Goal: Information Seeking & Learning: Compare options

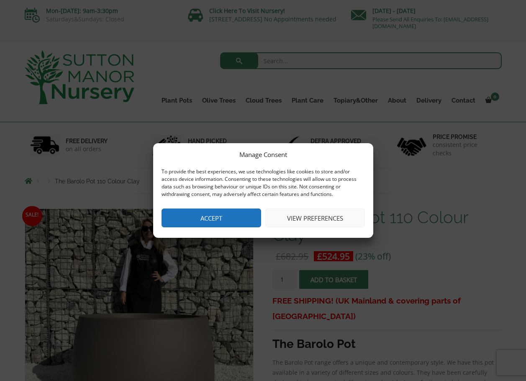
click at [211, 216] on button "Accept" at bounding box center [212, 217] width 100 height 19
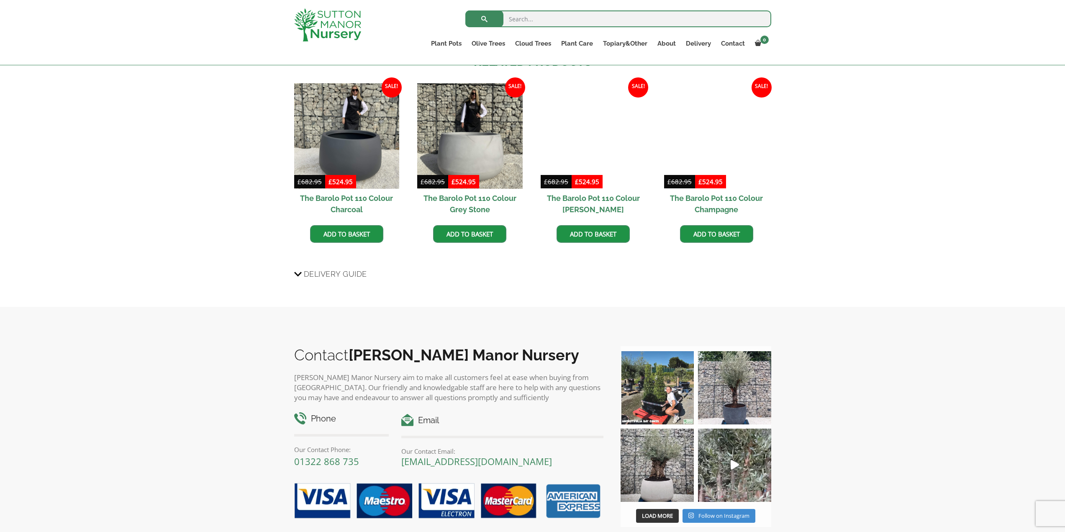
scroll to position [317, 0]
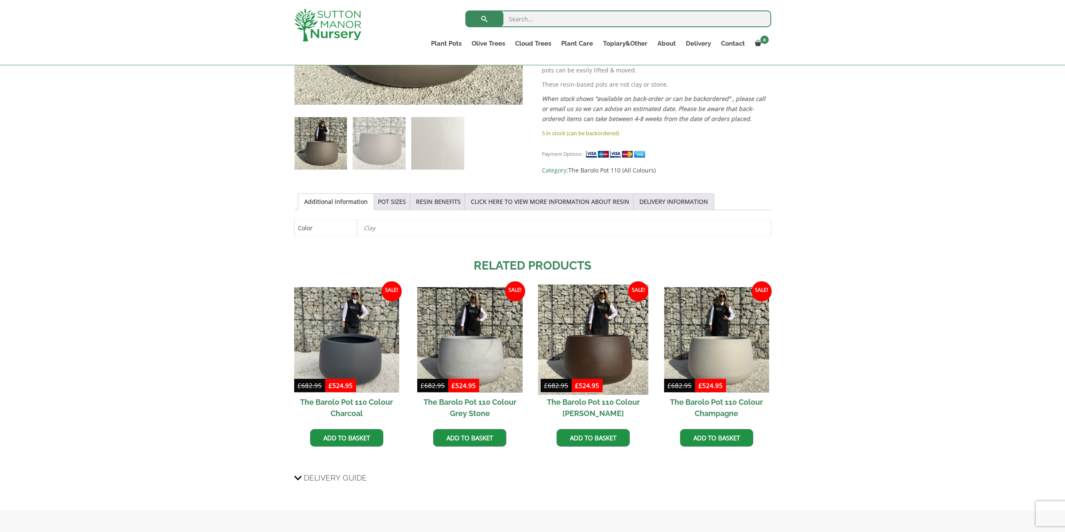
click at [526, 341] on img at bounding box center [593, 340] width 110 height 110
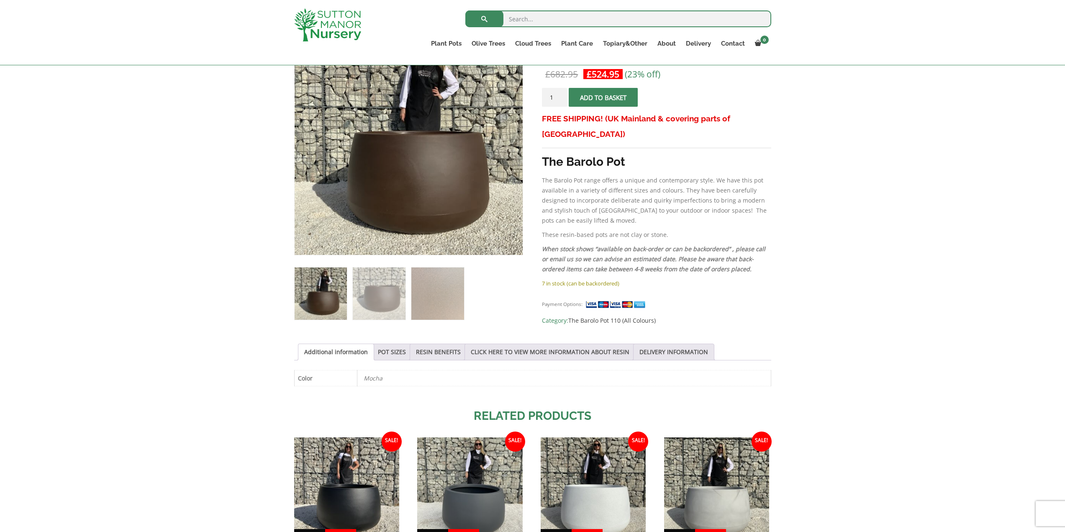
scroll to position [167, 0]
click at [434, 294] on img at bounding box center [437, 293] width 52 height 52
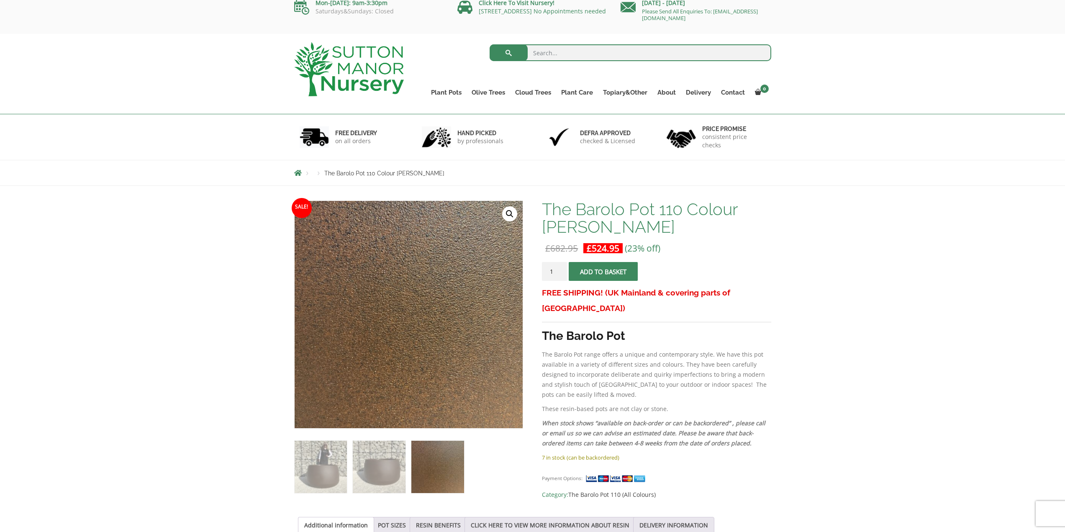
scroll to position [0, 0]
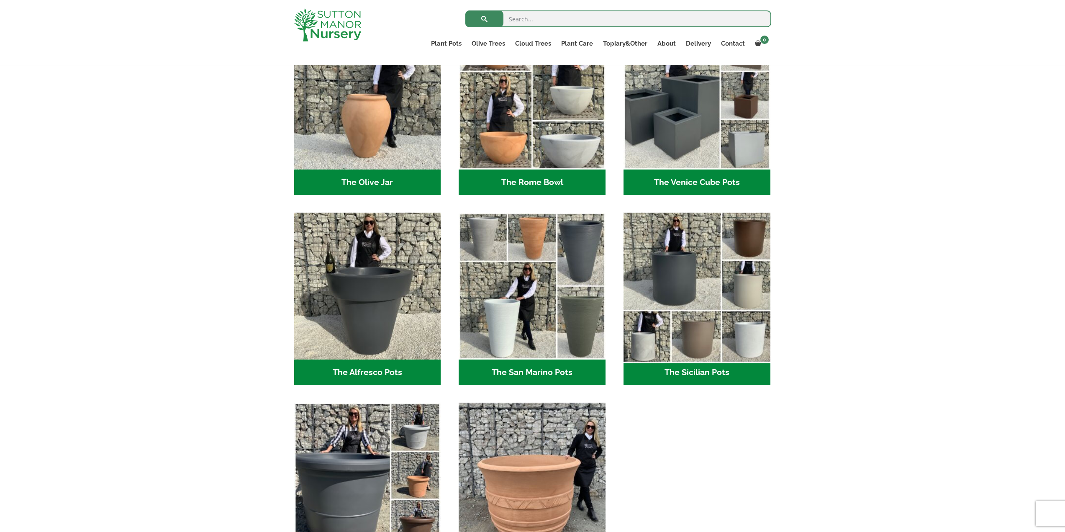
scroll to position [879, 0]
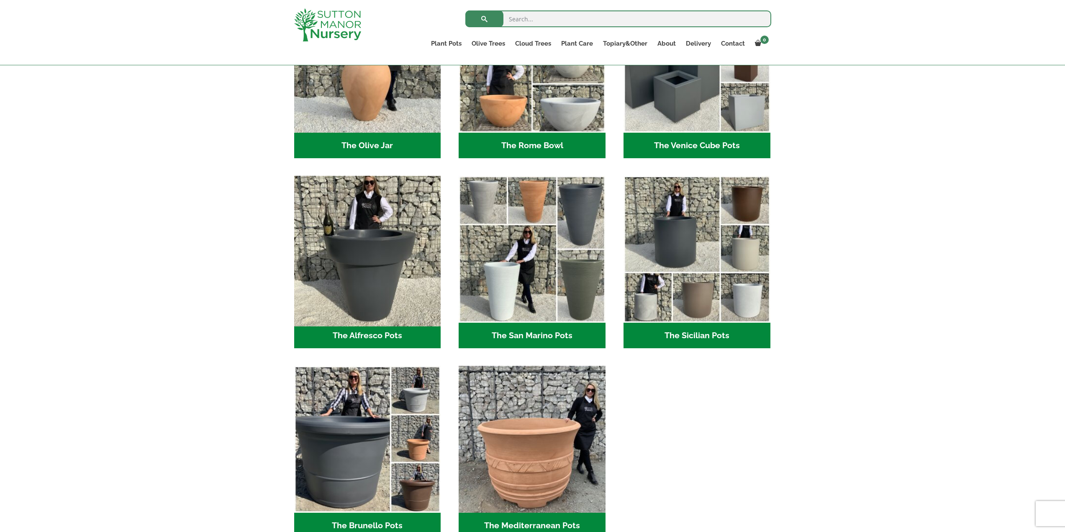
click at [358, 211] on img "Visit product category The Alfresco Pots" at bounding box center [367, 249] width 154 height 154
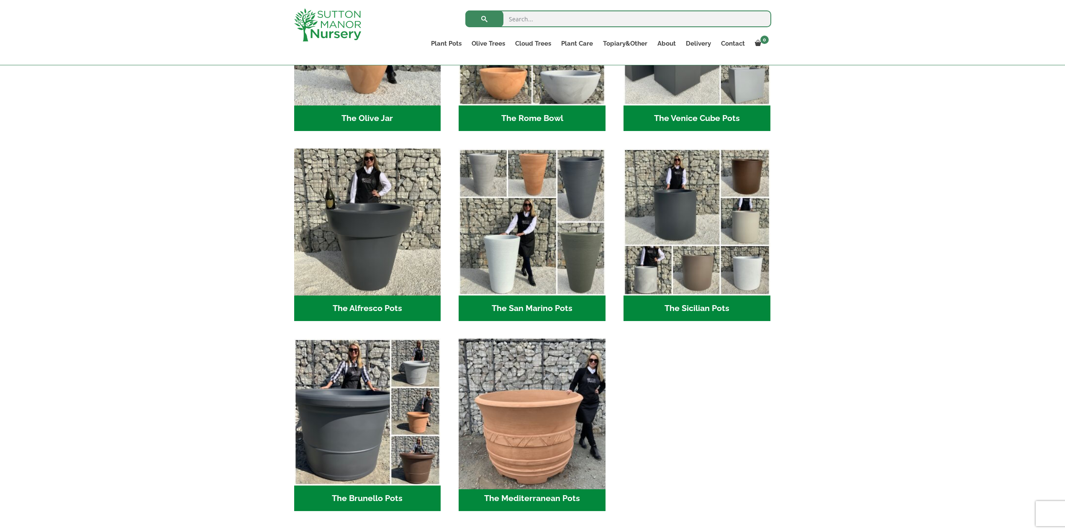
scroll to position [921, 0]
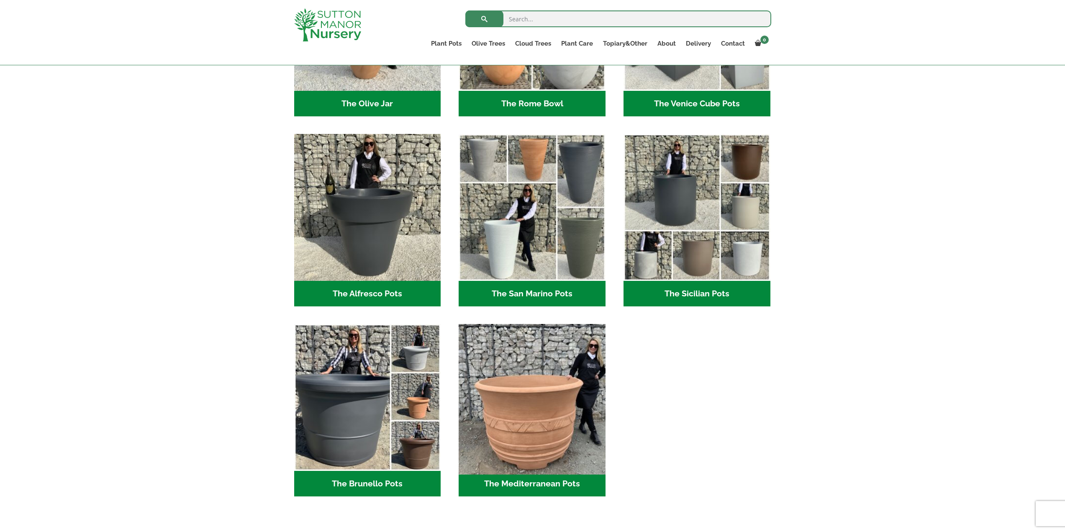
drag, startPoint x: 547, startPoint y: 419, endPoint x: 539, endPoint y: 422, distance: 8.2
click at [547, 419] on img "Visit product category The Mediterranean Pots" at bounding box center [532, 398] width 154 height 154
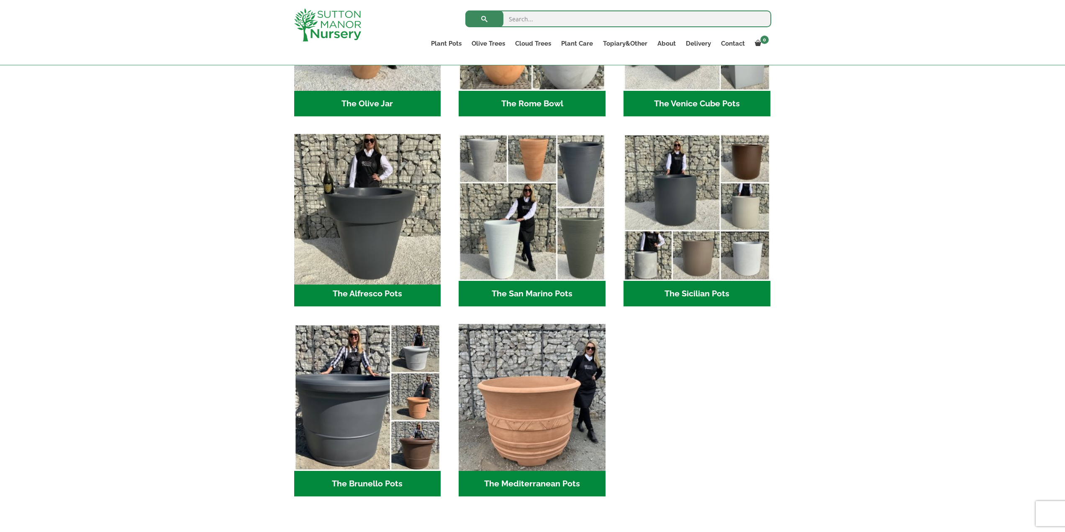
click at [336, 195] on img "Visit product category The Alfresco Pots" at bounding box center [367, 208] width 154 height 154
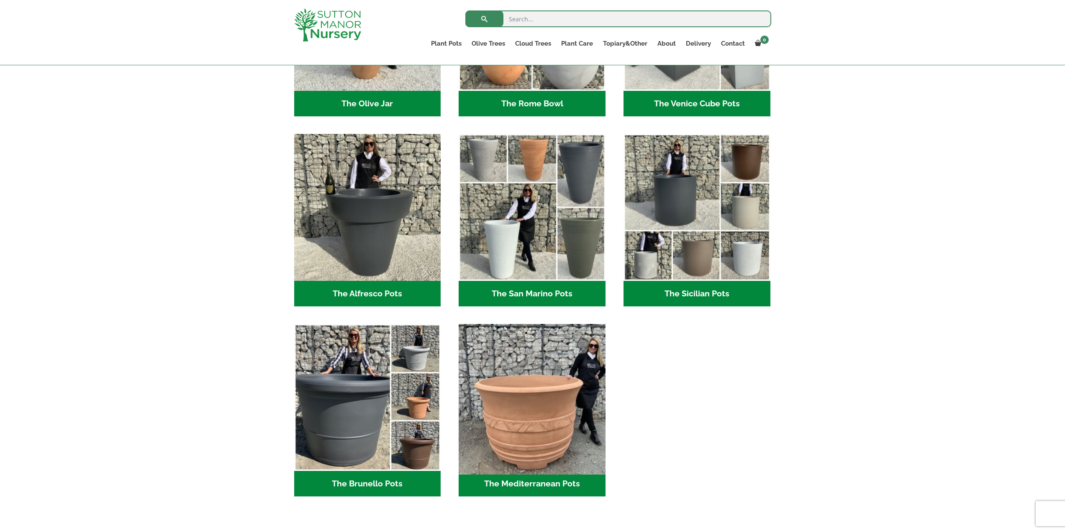
click at [555, 366] on img "Visit product category The Mediterranean Pots" at bounding box center [532, 398] width 154 height 154
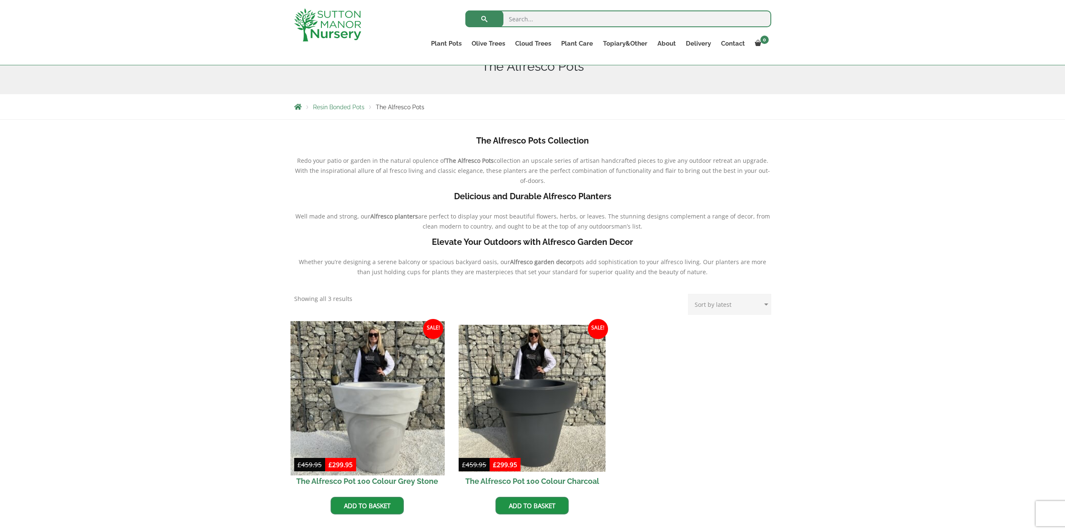
scroll to position [126, 0]
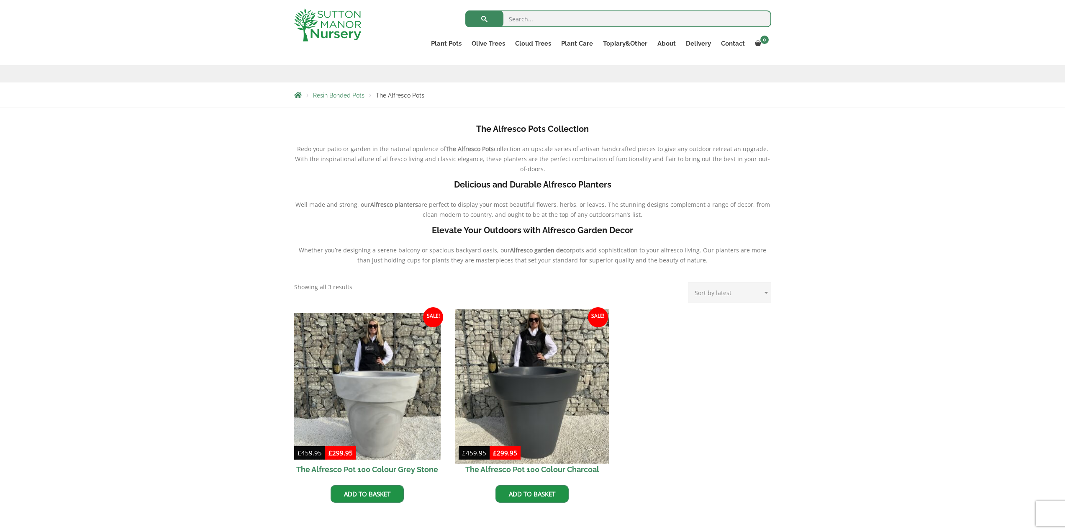
click at [554, 354] on img at bounding box center [532, 386] width 154 height 154
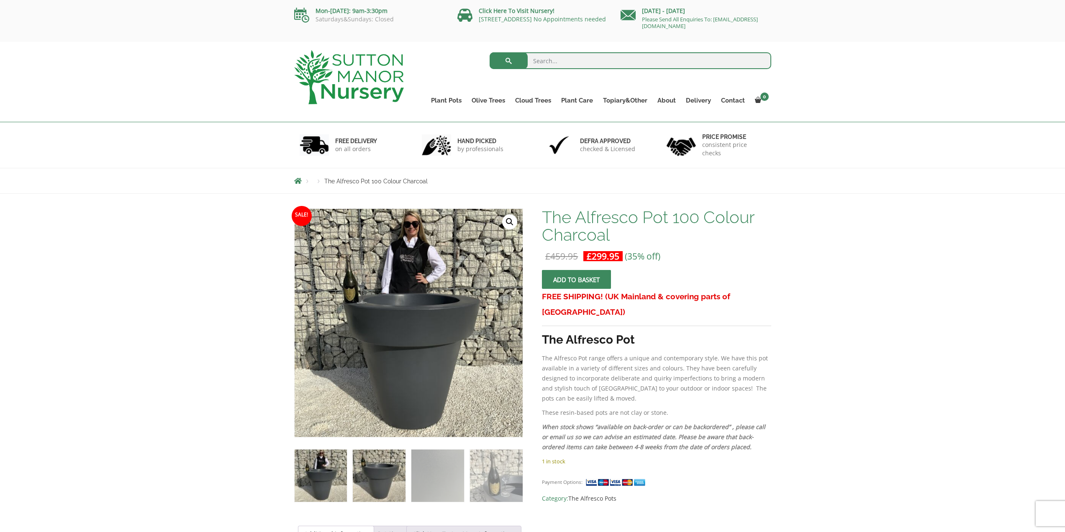
click at [377, 488] on img at bounding box center [379, 475] width 52 height 52
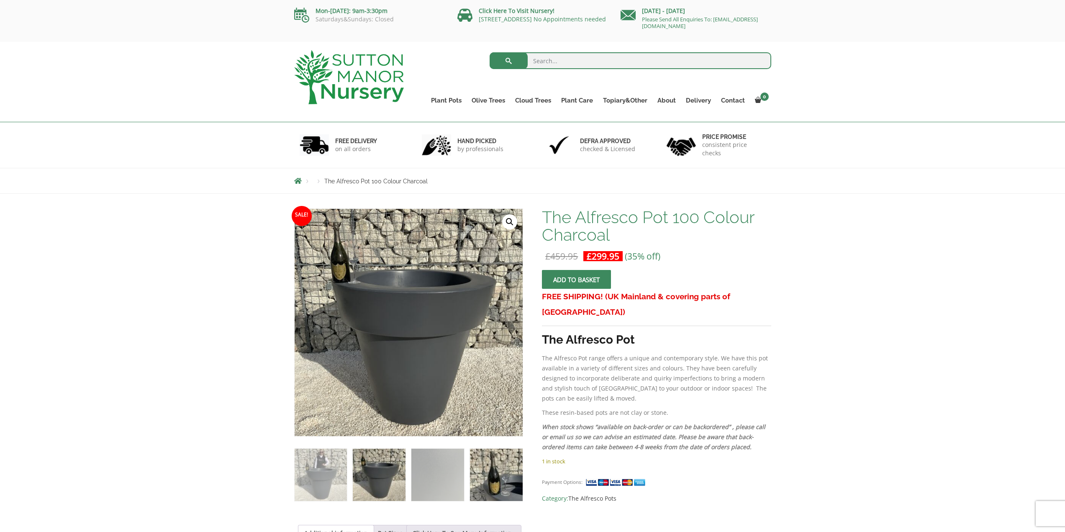
click at [492, 491] on img at bounding box center [496, 475] width 52 height 52
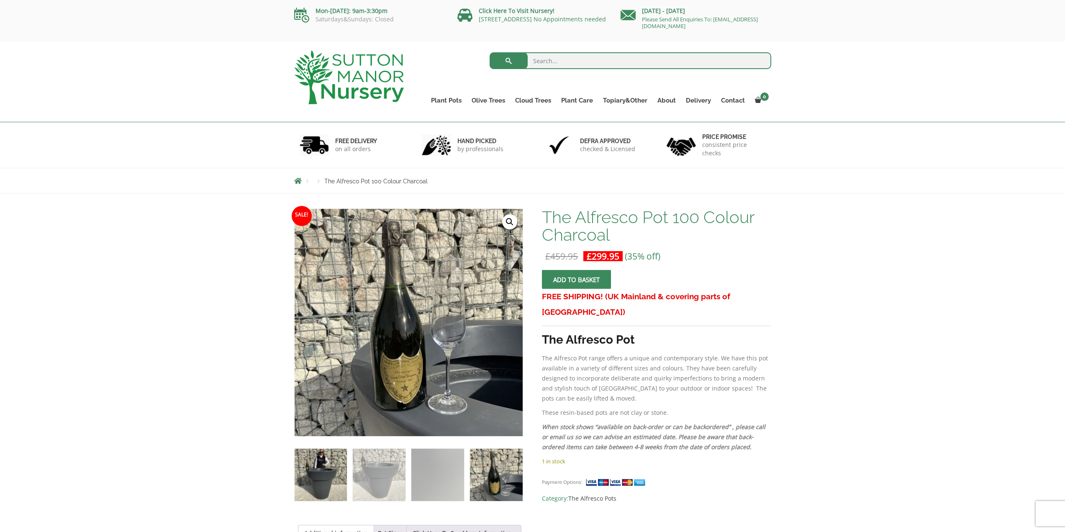
click at [319, 460] on img at bounding box center [321, 475] width 52 height 52
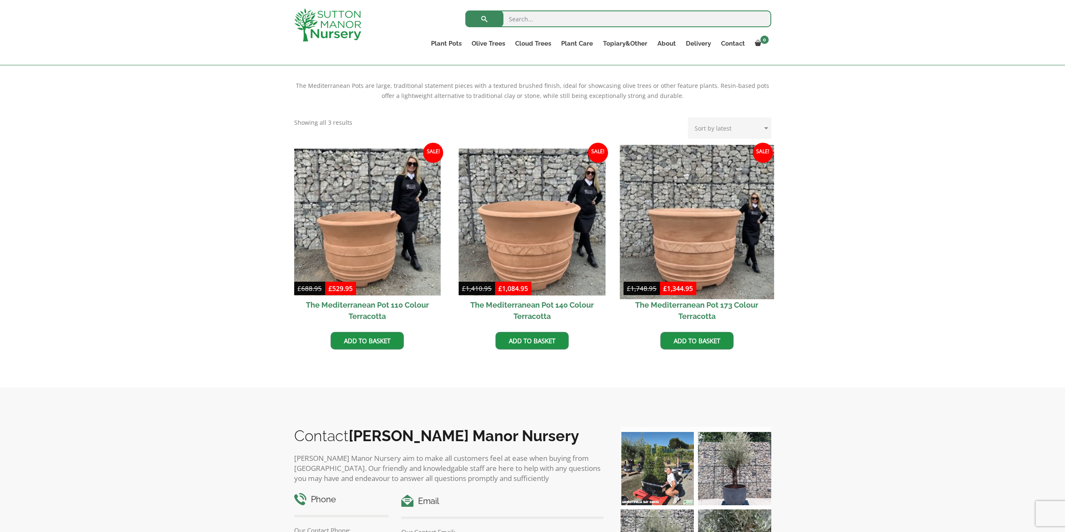
click at [728, 212] on img at bounding box center [697, 222] width 154 height 154
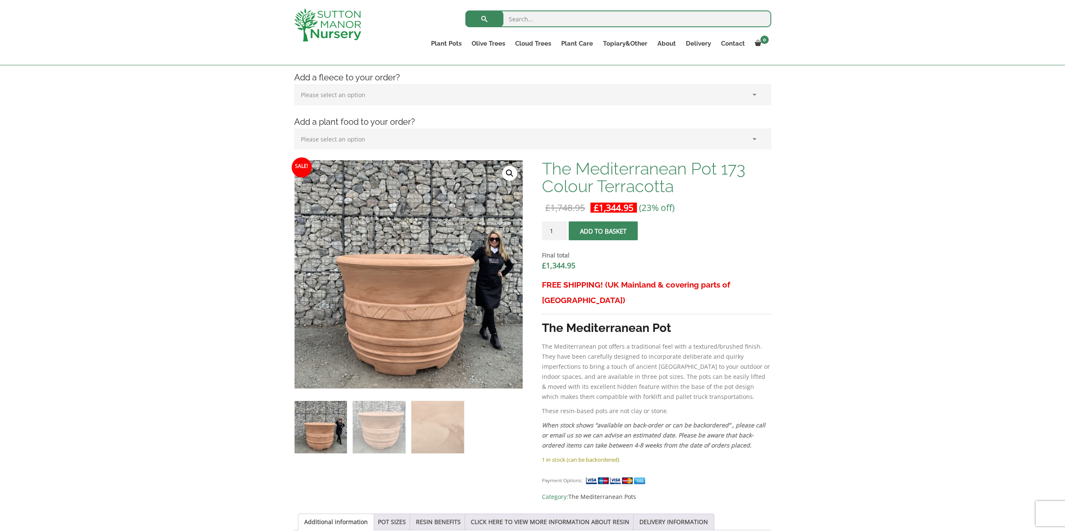
scroll to position [167, 0]
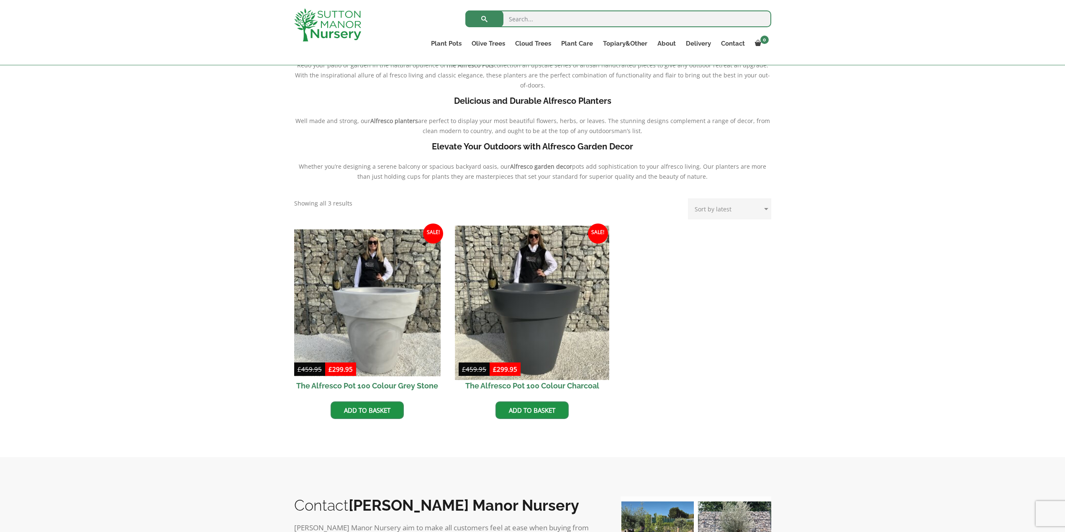
click at [527, 279] on img at bounding box center [532, 303] width 154 height 154
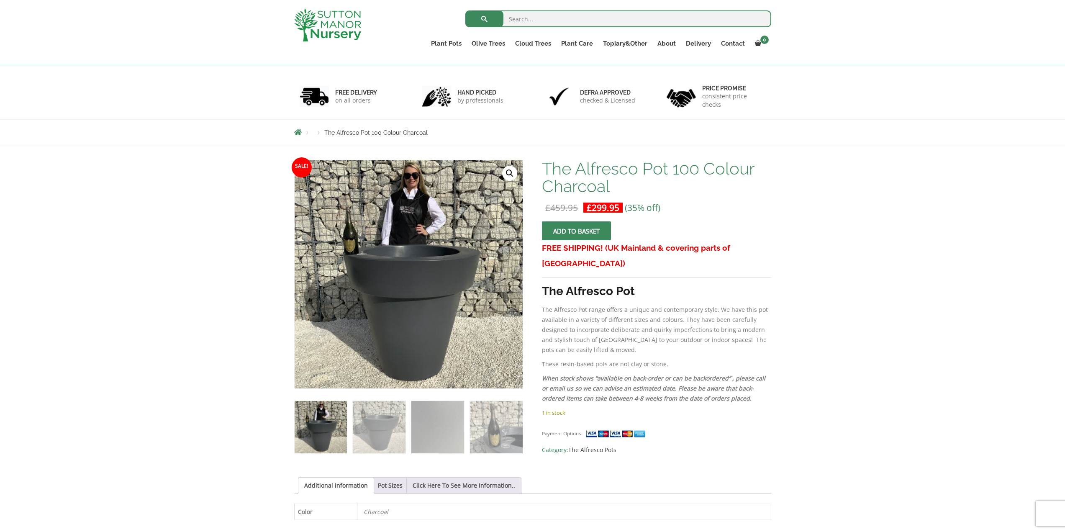
scroll to position [84, 0]
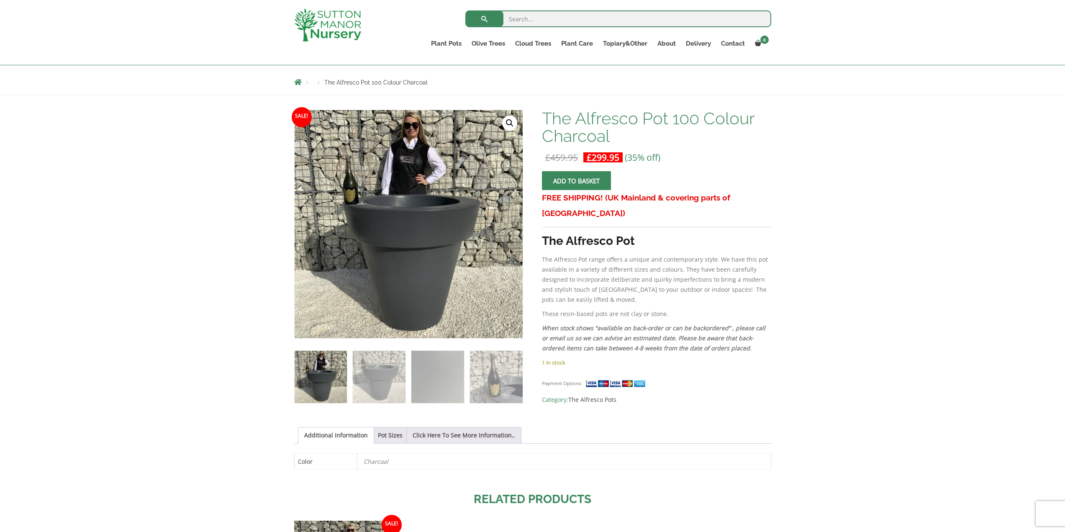
click at [348, 364] on ol at bounding box center [408, 371] width 229 height 65
click at [384, 374] on img at bounding box center [379, 377] width 52 height 52
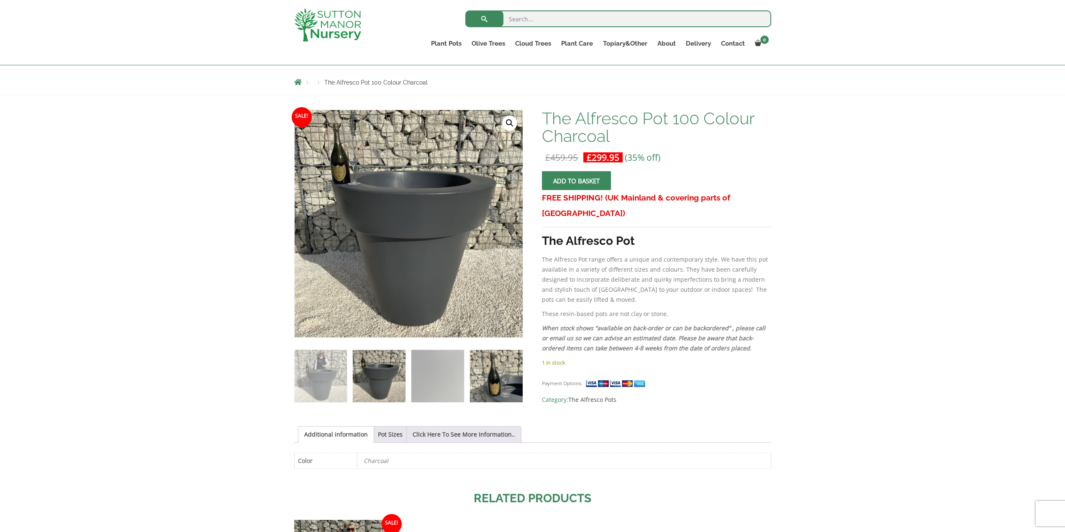
click at [504, 375] on img at bounding box center [496, 376] width 52 height 52
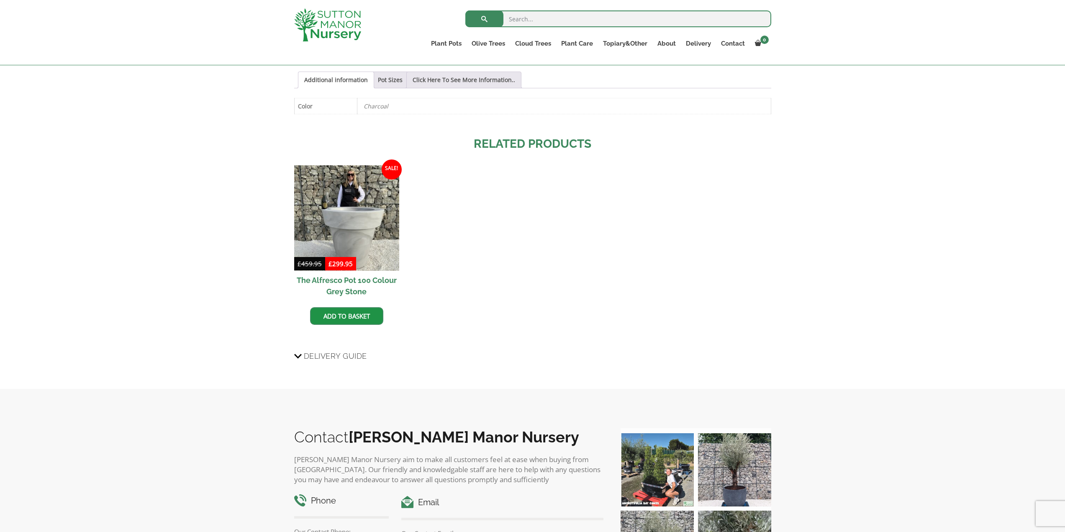
scroll to position [502, 0]
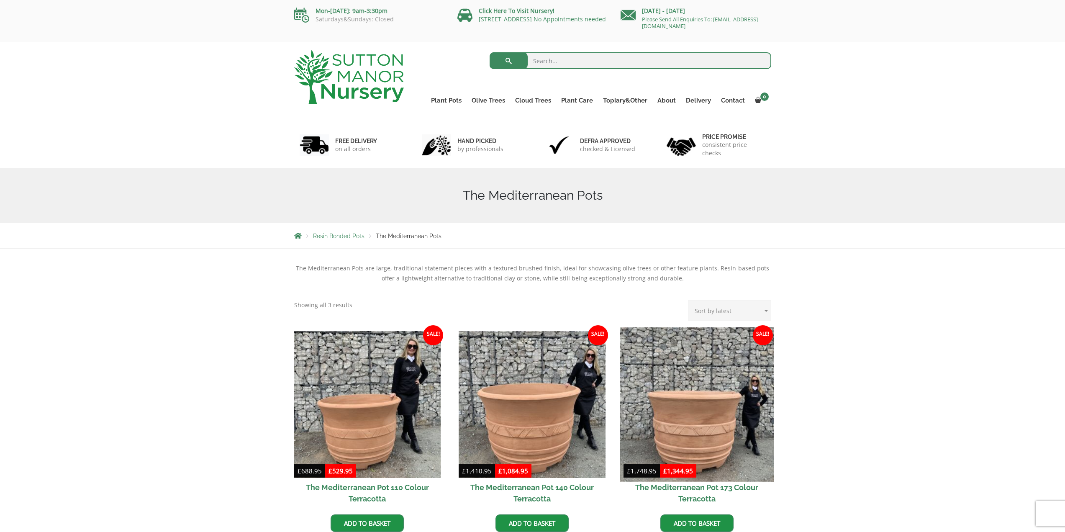
click at [675, 397] on img at bounding box center [697, 404] width 154 height 154
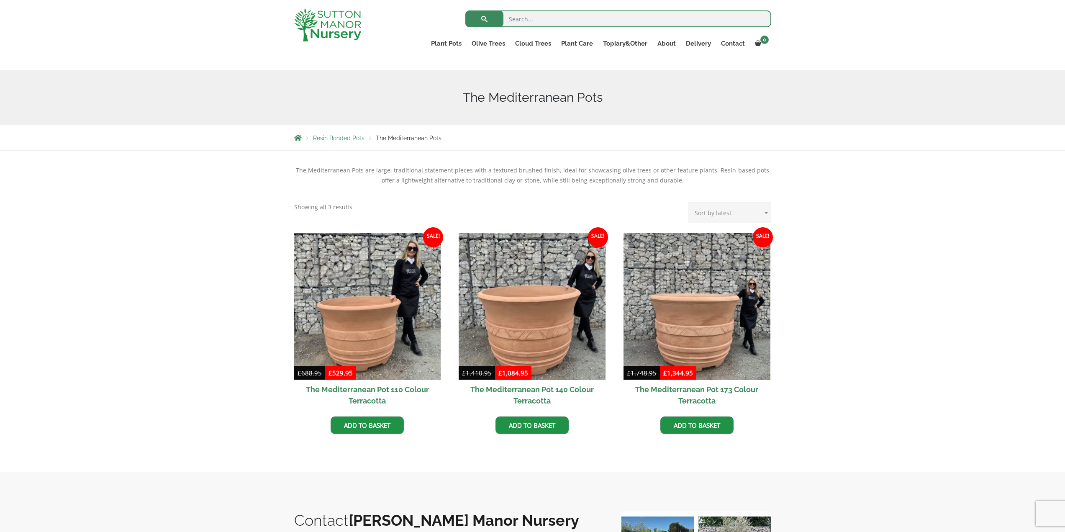
scroll to position [84, 0]
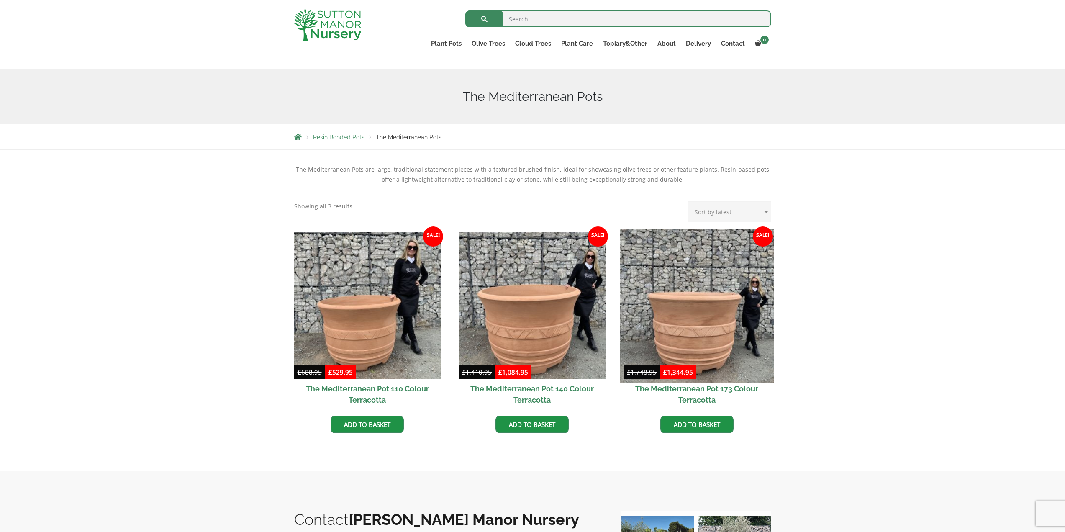
click at [672, 301] on img at bounding box center [697, 306] width 154 height 154
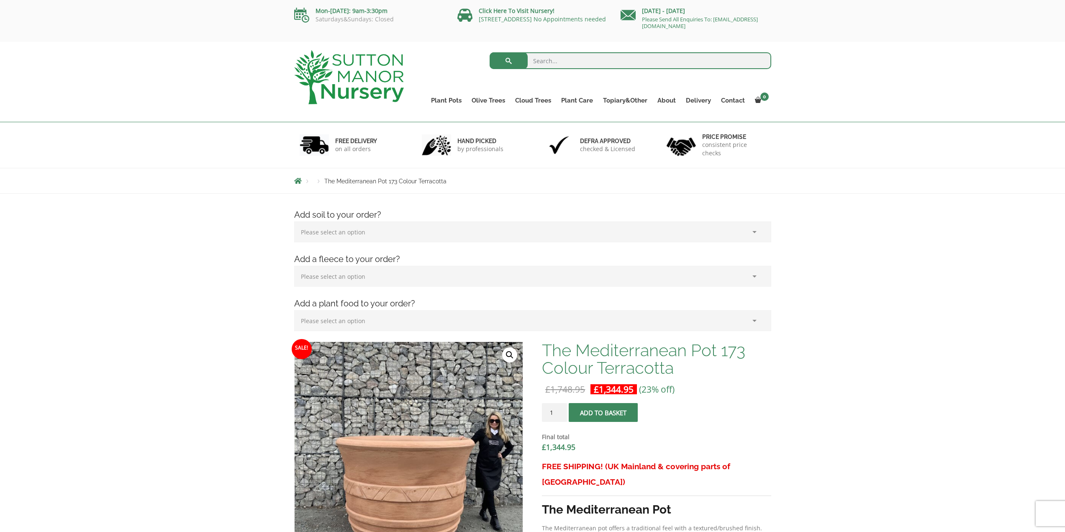
click at [372, 234] on select "Please select an option (x1) 75L Bag (£34.99) (x2) 75L Bag (£69.98) (x3) 75L Ba…" at bounding box center [532, 231] width 477 height 21
drag, startPoint x: 365, startPoint y: 234, endPoint x: 319, endPoint y: 241, distance: 45.8
click at [364, 233] on select "Please select an option (x1) 75L Bag (£34.99) (x2) 75L Bag (£69.98) (x3) 75L Ba…" at bounding box center [532, 231] width 477 height 21
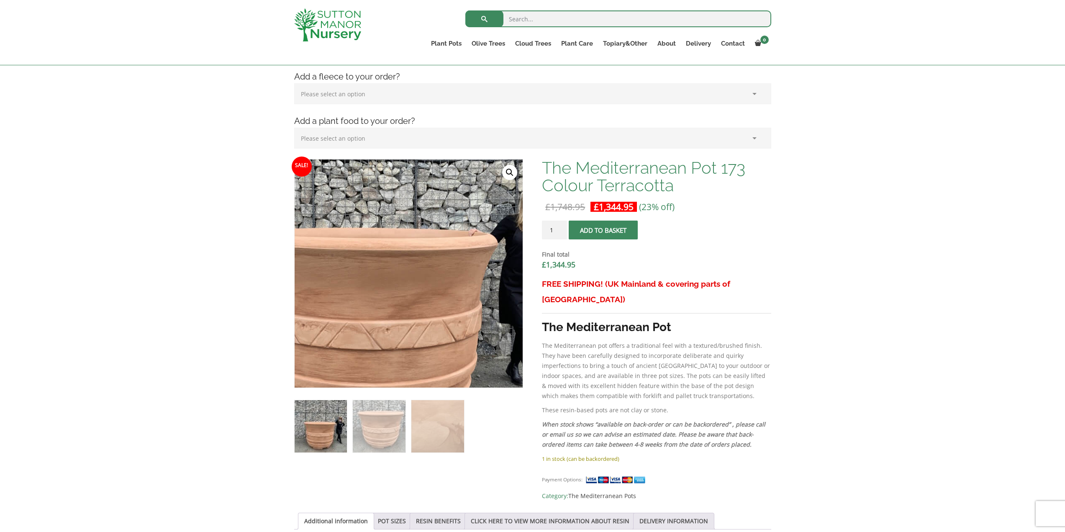
click at [447, 284] on img at bounding box center [376, 265] width 418 height 418
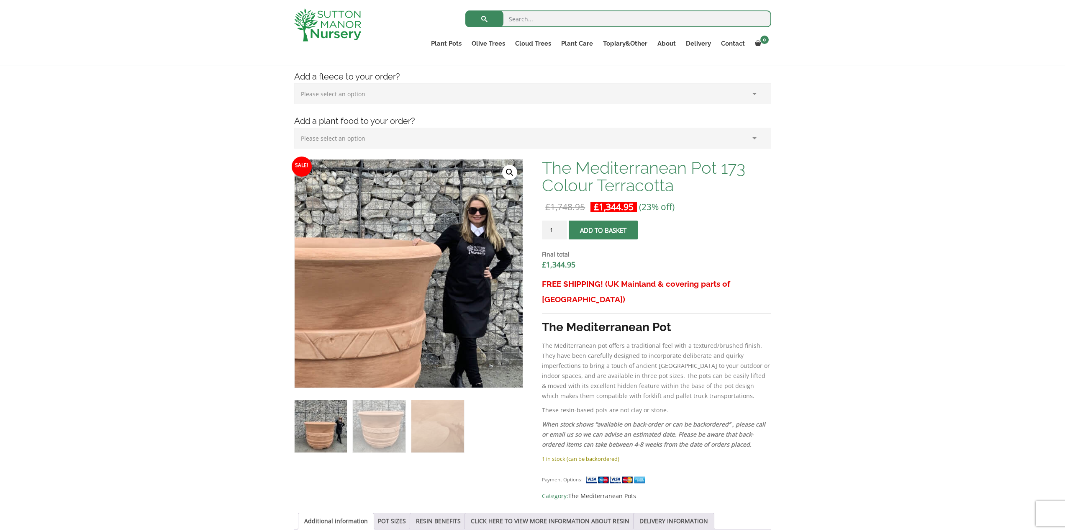
click at [502, 252] on img at bounding box center [320, 275] width 418 height 418
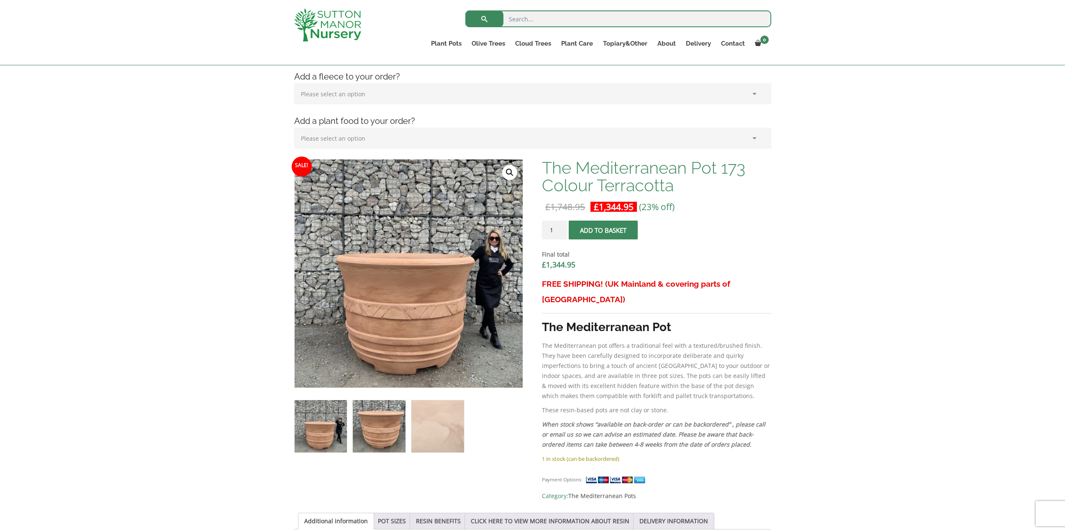
click at [398, 423] on img at bounding box center [379, 426] width 52 height 52
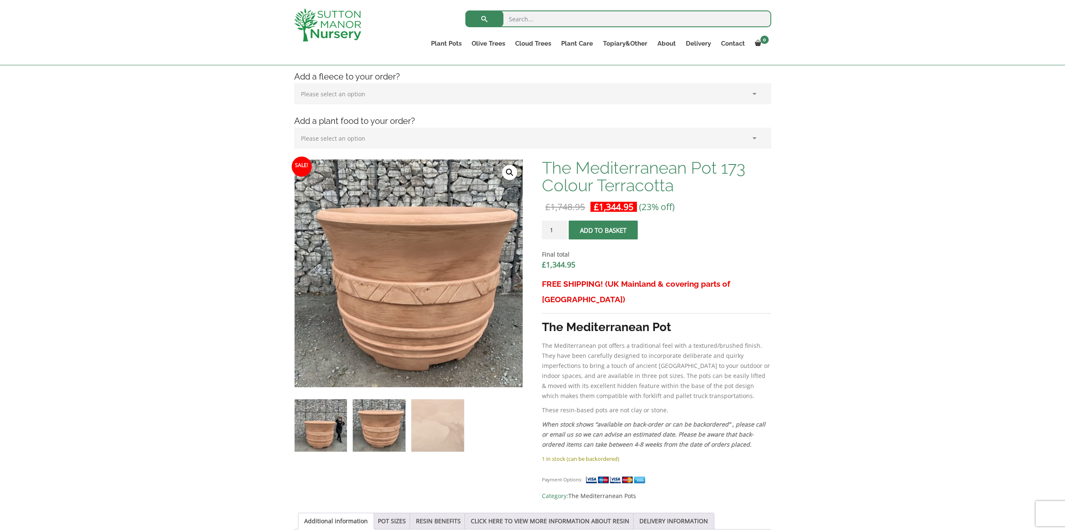
click at [335, 429] on img at bounding box center [321, 425] width 52 height 52
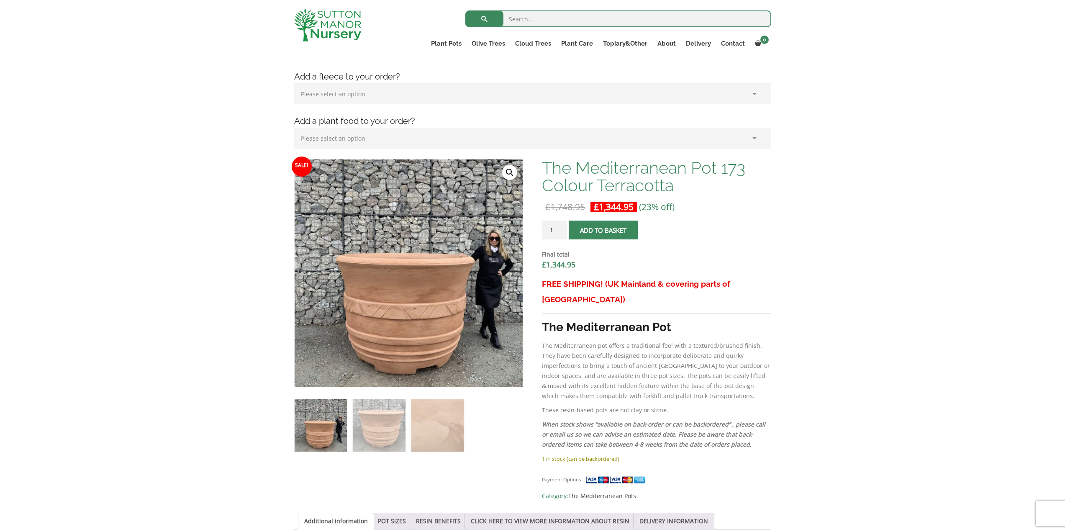
click at [507, 167] on link "🔍" at bounding box center [509, 172] width 15 height 15
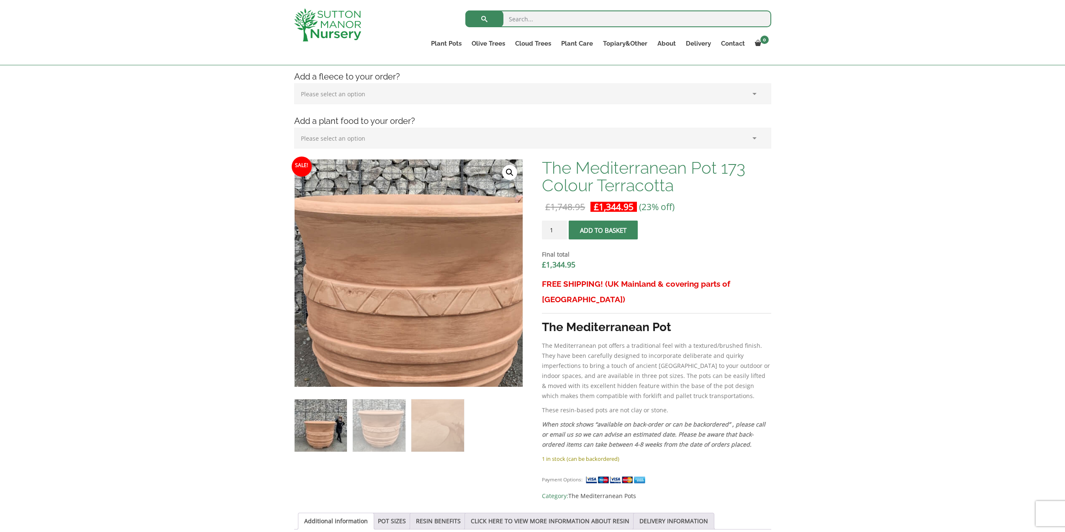
drag, startPoint x: 460, startPoint y: 269, endPoint x: 180, endPoint y: 80, distance: 337.7
click at [391, 323] on img at bounding box center [422, 232] width 418 height 418
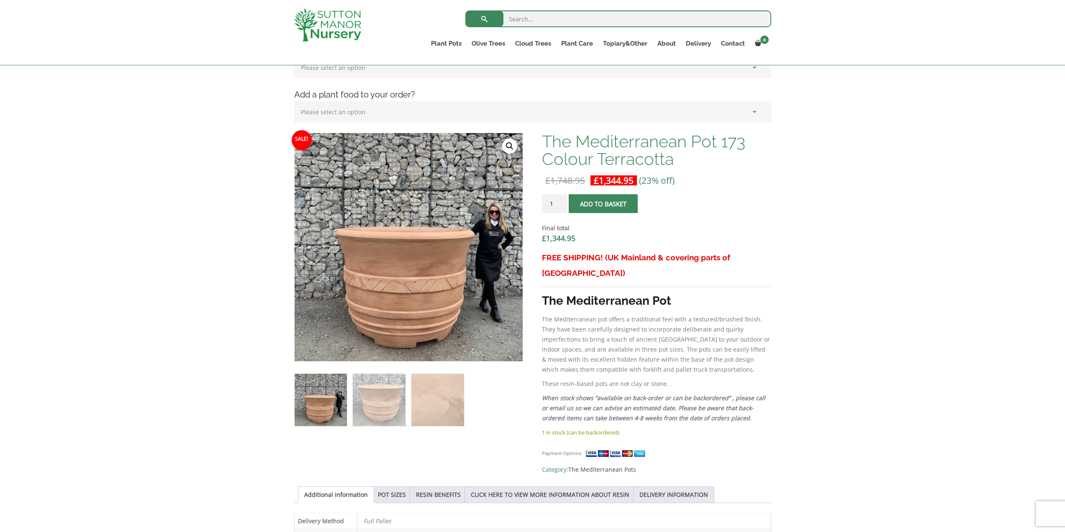
scroll to position [126, 0]
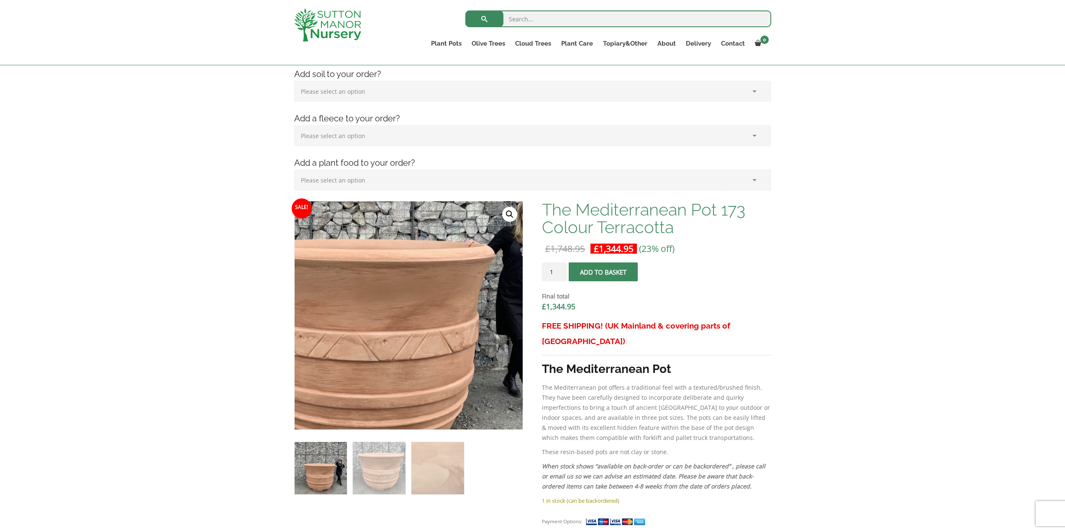
click at [427, 350] on img at bounding box center [373, 276] width 418 height 418
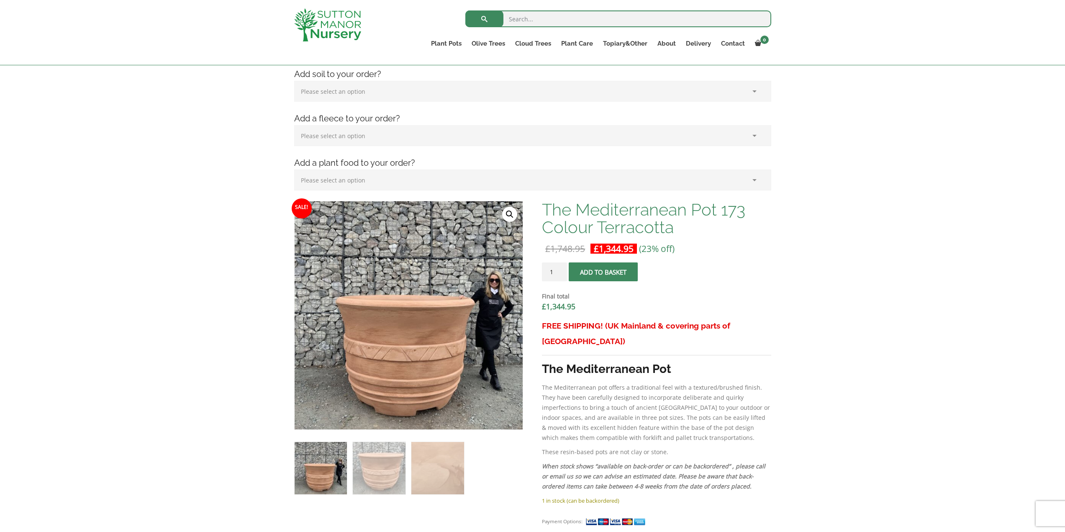
drag, startPoint x: 190, startPoint y: 116, endPoint x: 82, endPoint y: 3, distance: 156.9
click at [189, 116] on div "Add soil to your order? Please select an option (x1) 75L Bag (£34.99) (x2) 75L …" at bounding box center [532, 470] width 1065 height 834
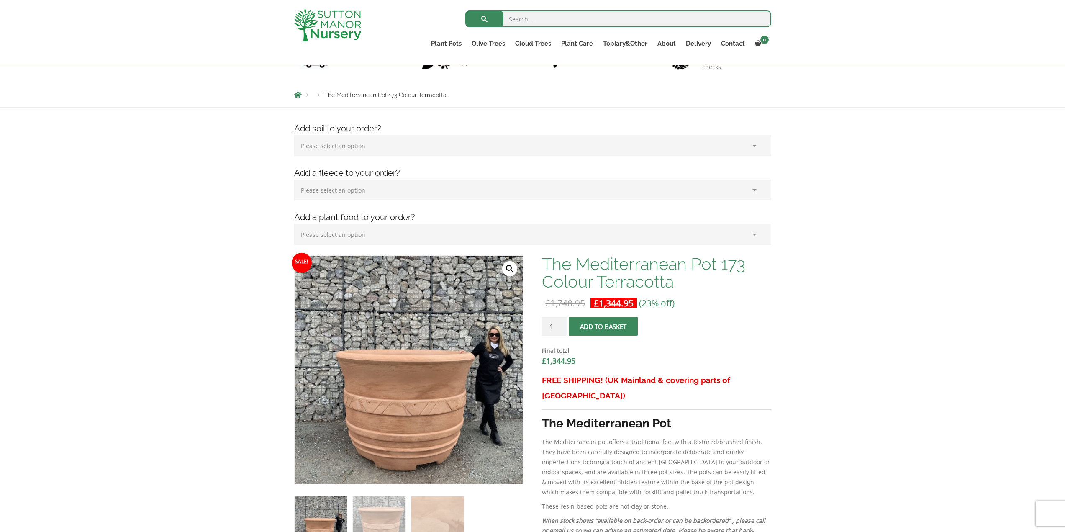
scroll to position [0, 0]
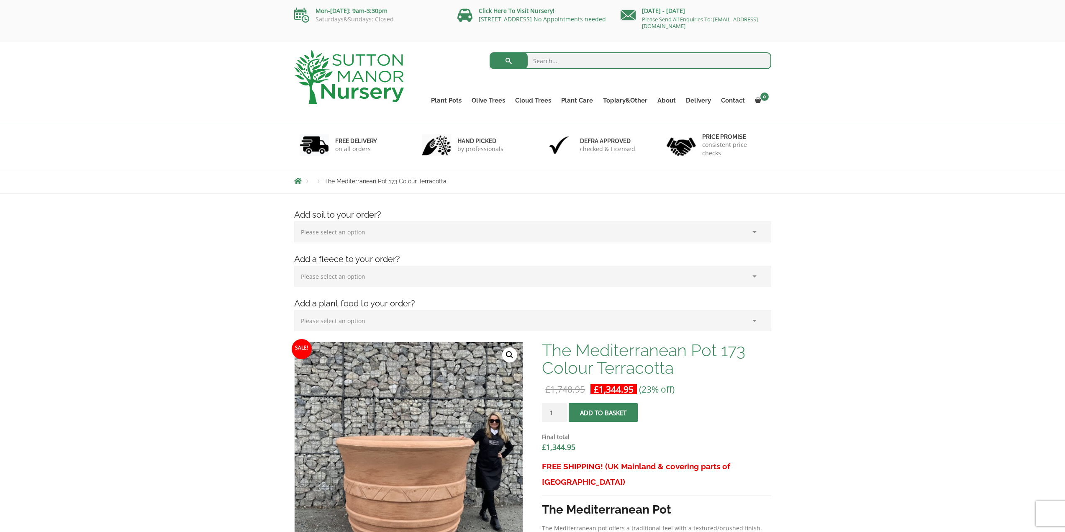
click at [387, 279] on select "Please select an option (x1) Horticultural Fleece (£24.95)" at bounding box center [532, 276] width 477 height 21
click at [495, 101] on link "Olive Trees" at bounding box center [489, 101] width 44 height 12
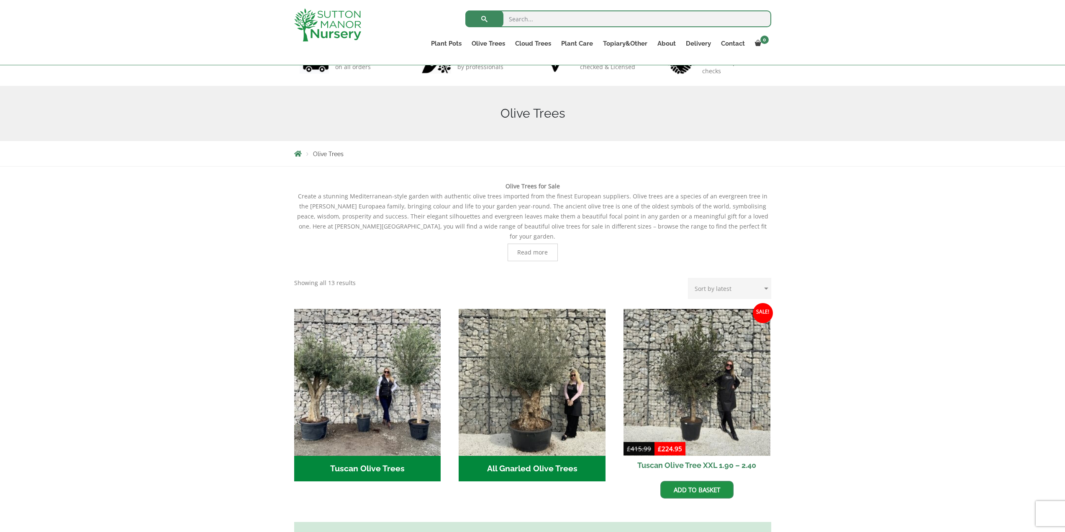
scroll to position [167, 0]
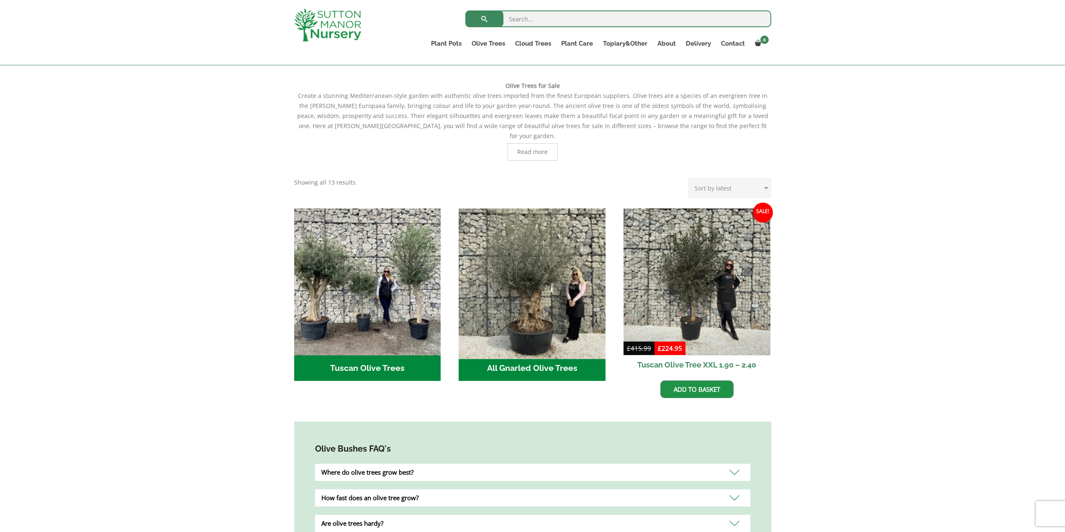
click at [565, 281] on img "Visit product category All Gnarled Olive Trees" at bounding box center [532, 282] width 154 height 154
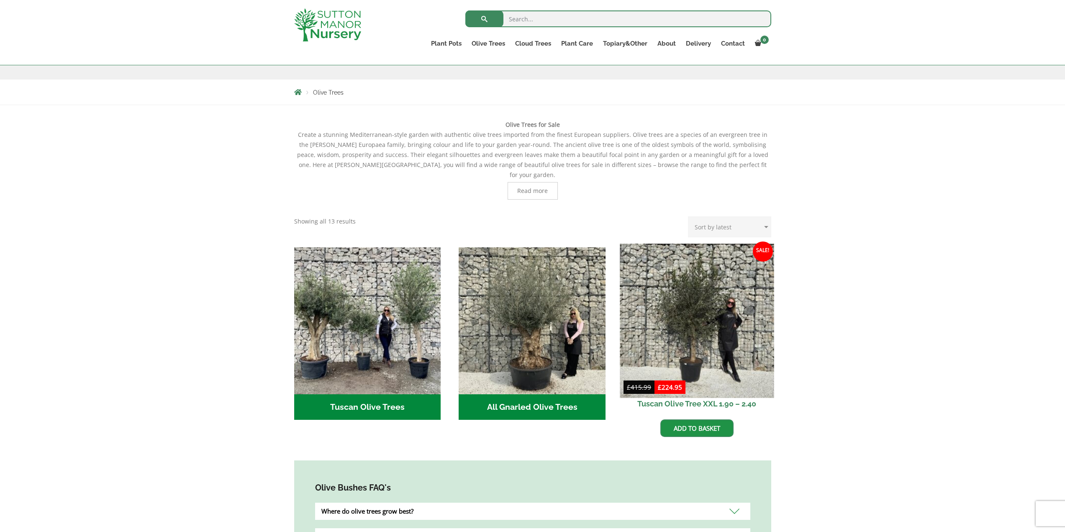
scroll to position [42, 0]
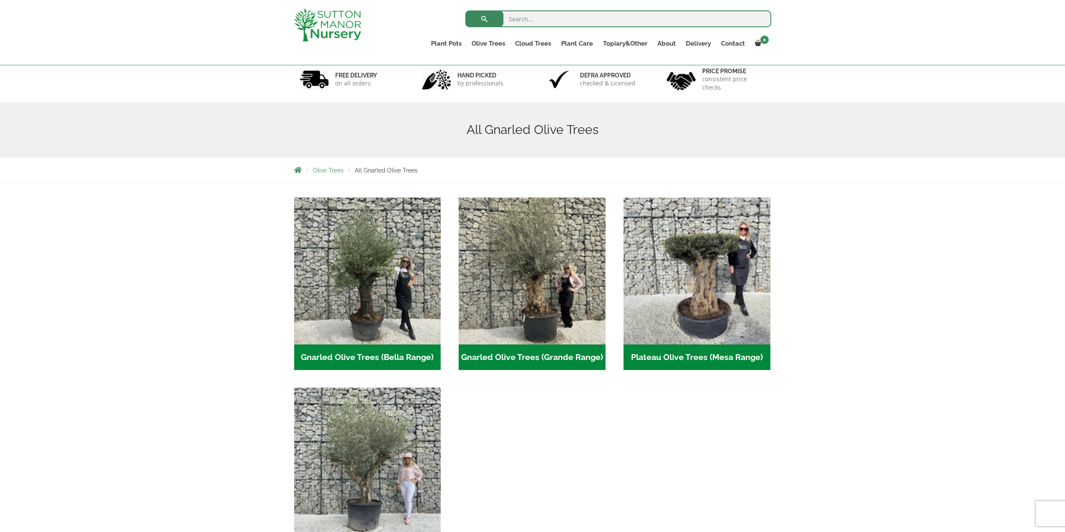
scroll to position [126, 0]
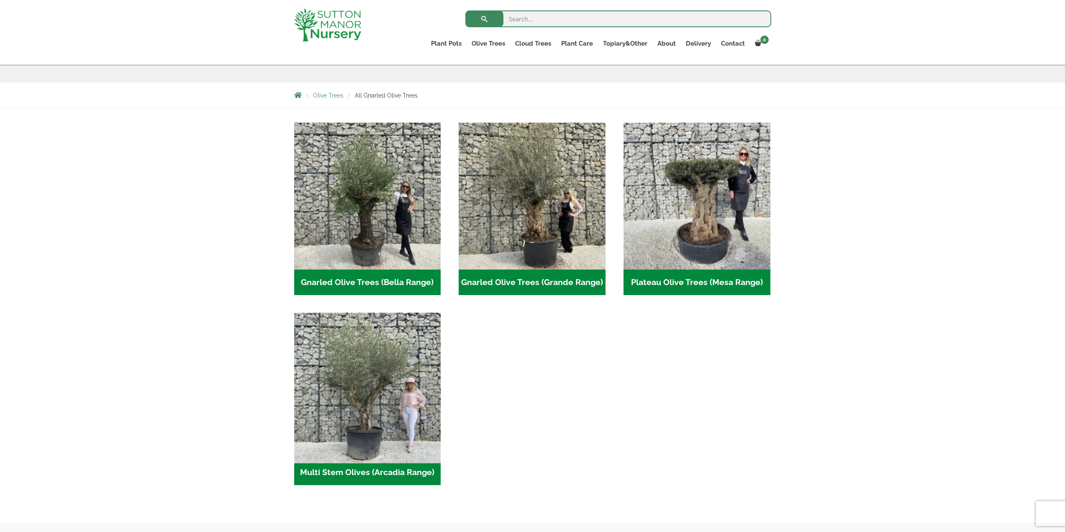
click at [362, 389] on img "Visit product category Multi Stem Olives (Arcadia Range)" at bounding box center [367, 386] width 154 height 154
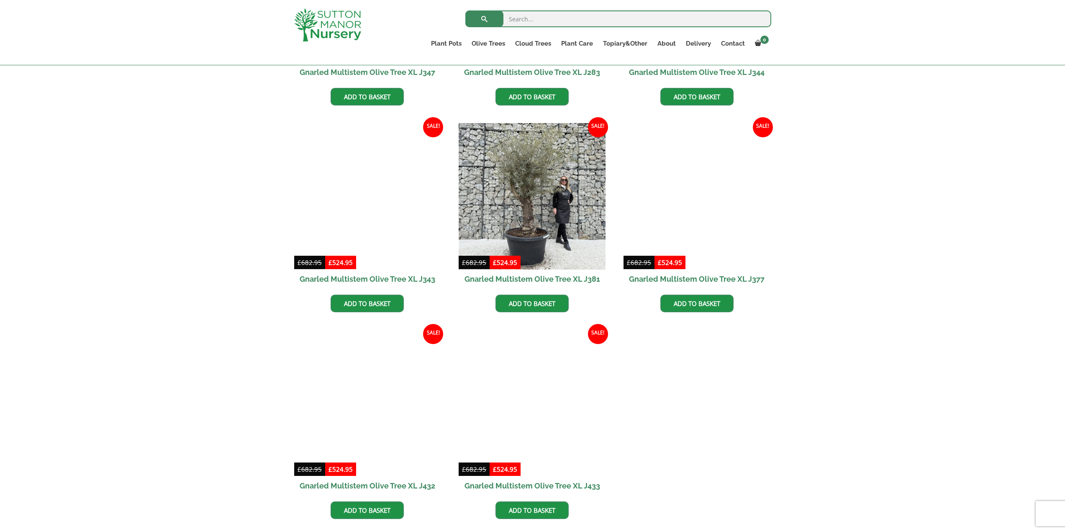
scroll to position [1004, 0]
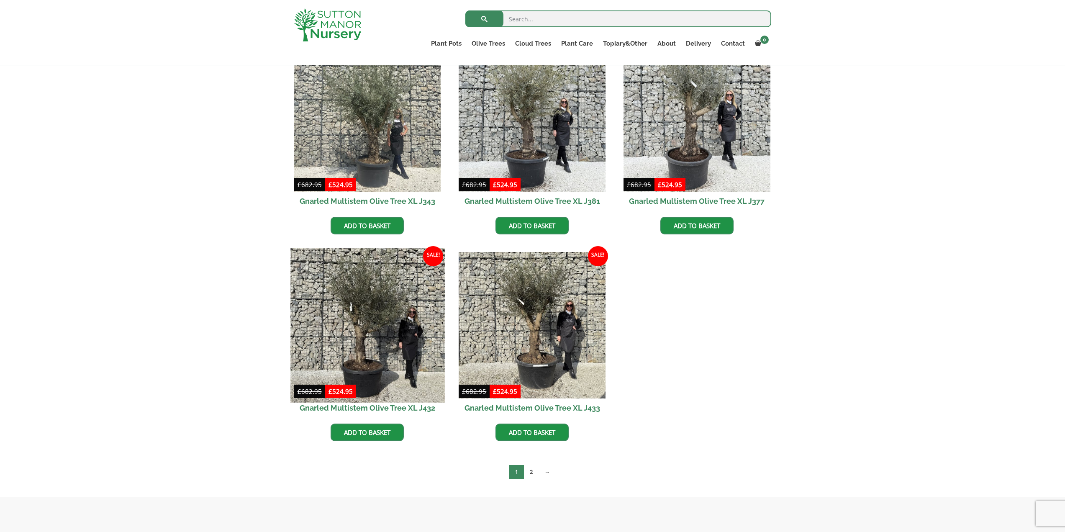
click at [388, 337] on img at bounding box center [367, 325] width 154 height 154
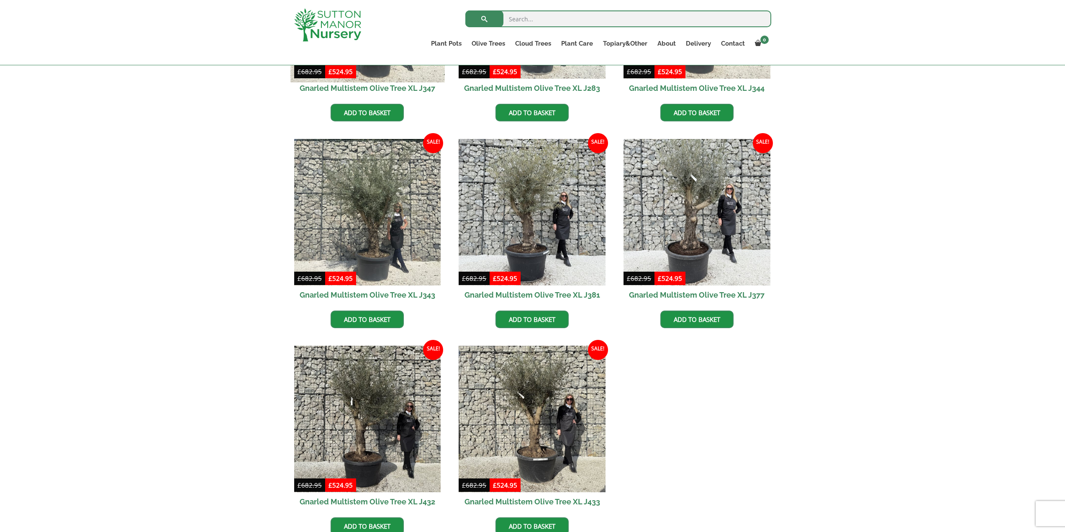
scroll to position [795, 0]
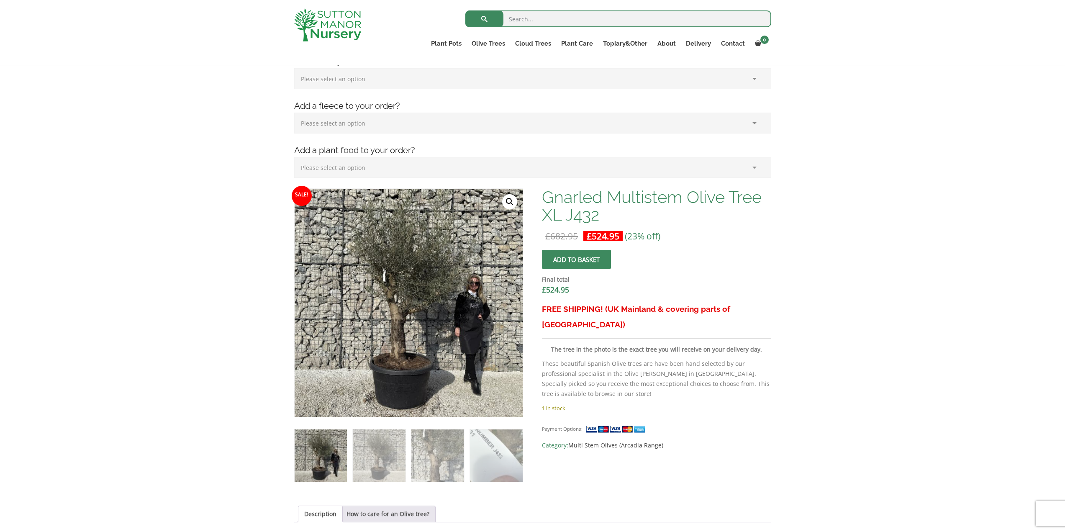
scroll to position [167, 0]
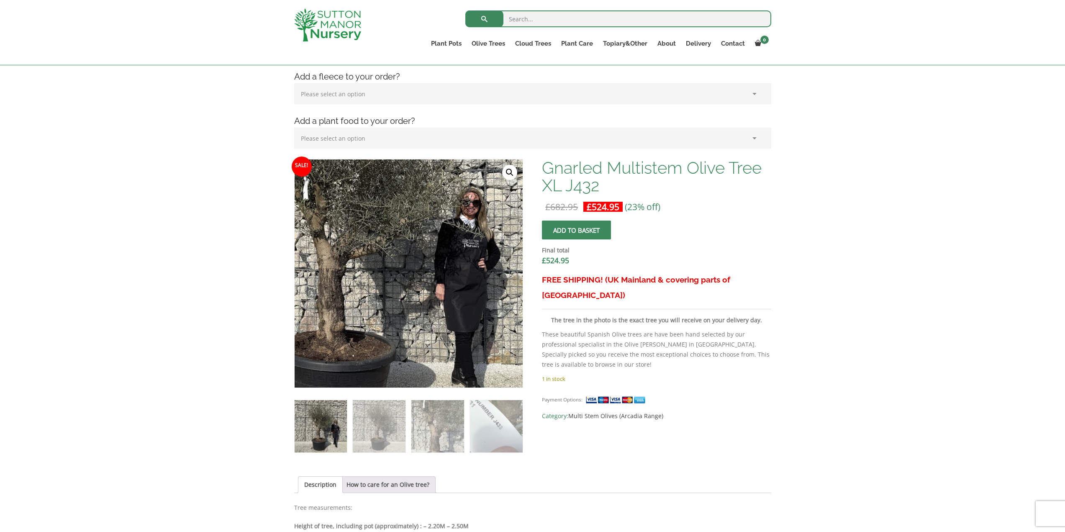
click at [478, 316] on img at bounding box center [350, 238] width 418 height 418
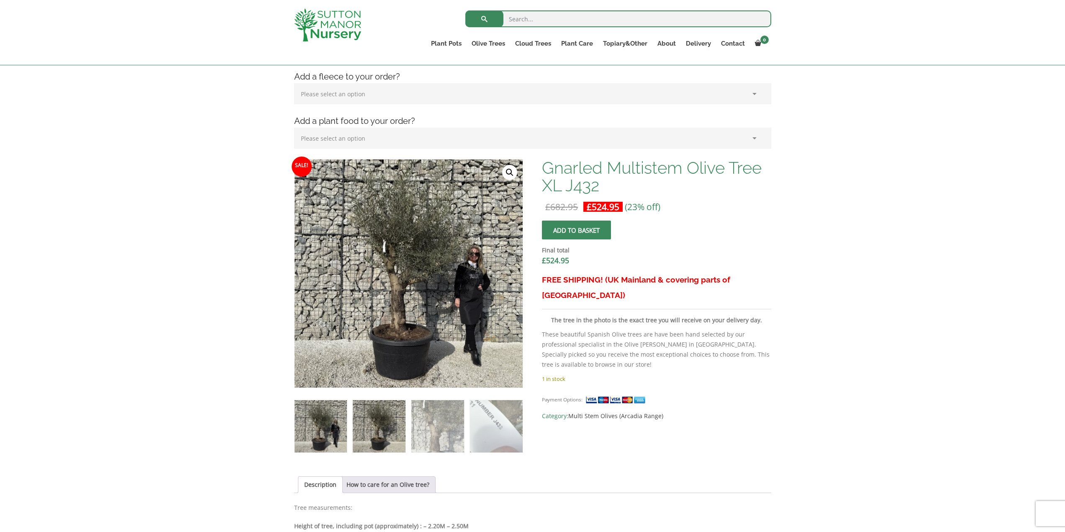
click at [390, 430] on img at bounding box center [379, 426] width 52 height 52
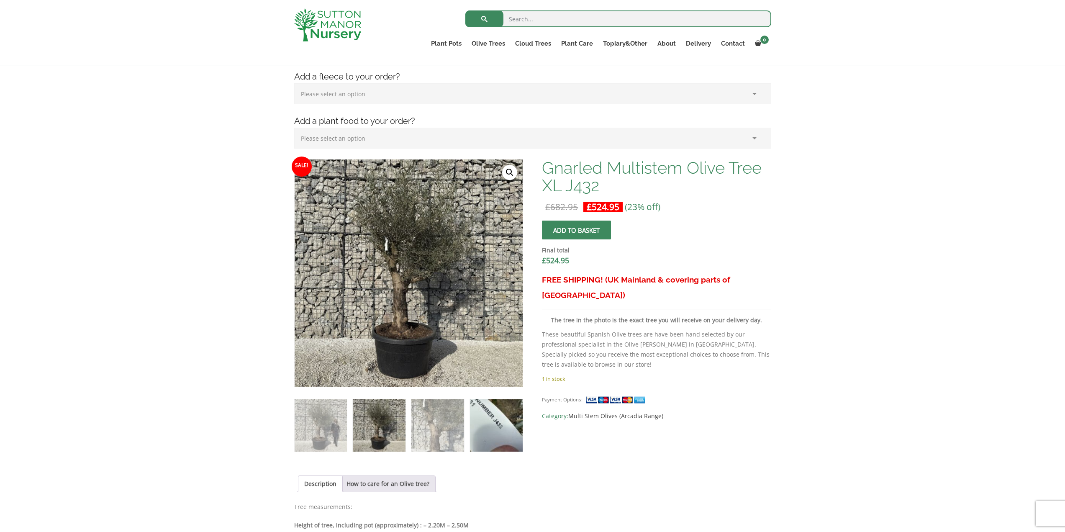
click at [490, 426] on img at bounding box center [496, 425] width 52 height 52
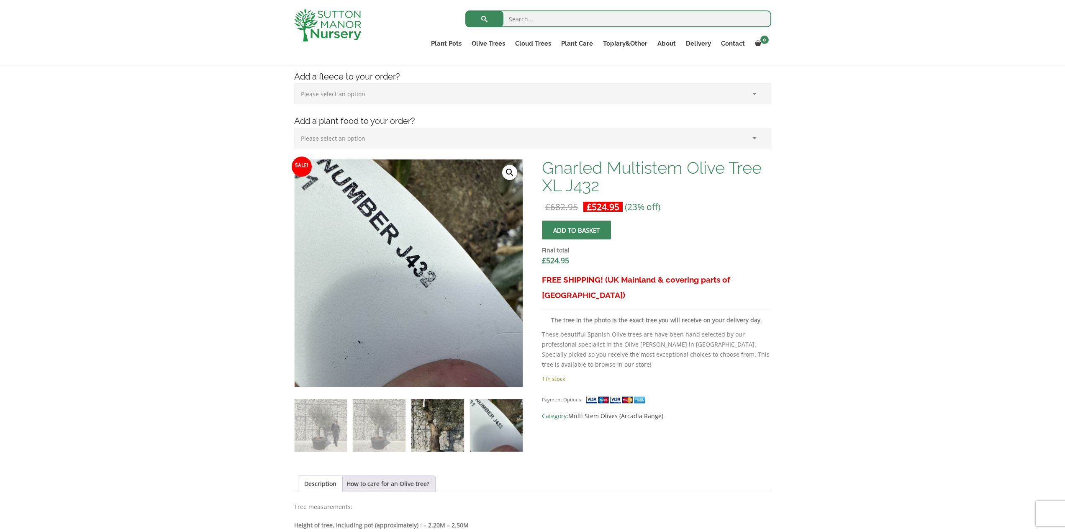
click at [427, 425] on img at bounding box center [437, 425] width 52 height 52
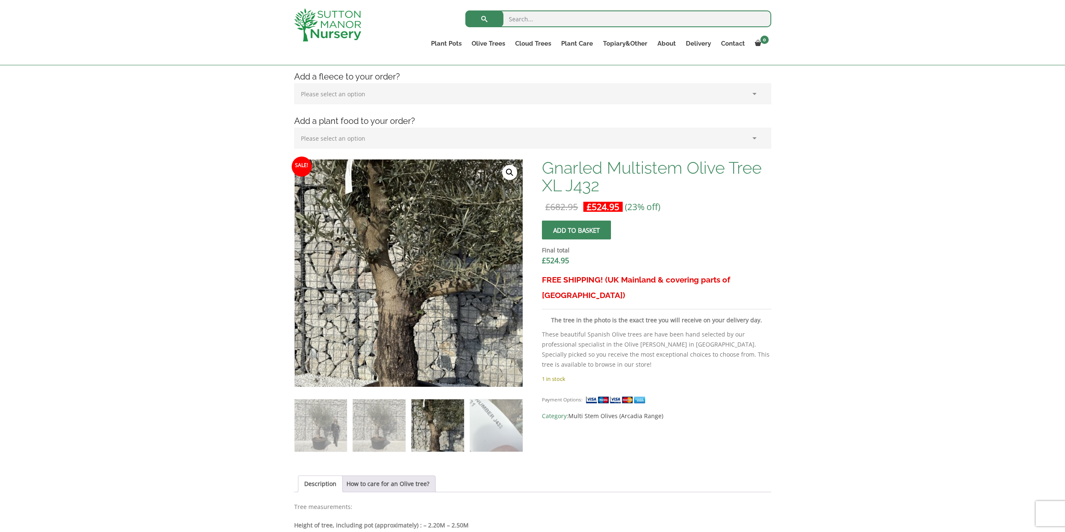
click at [230, 314] on div "Add soil to your order? Please select an option (x1) 75L Bag (£34.99) (x2) 75L …" at bounding box center [532, 444] width 1065 height 867
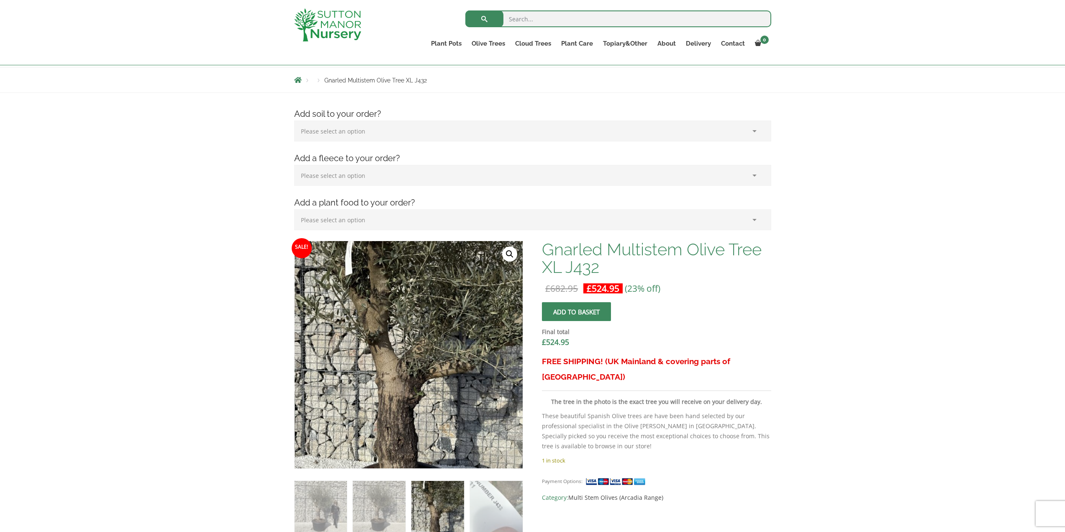
scroll to position [84, 0]
